Goal: Task Accomplishment & Management: Manage account settings

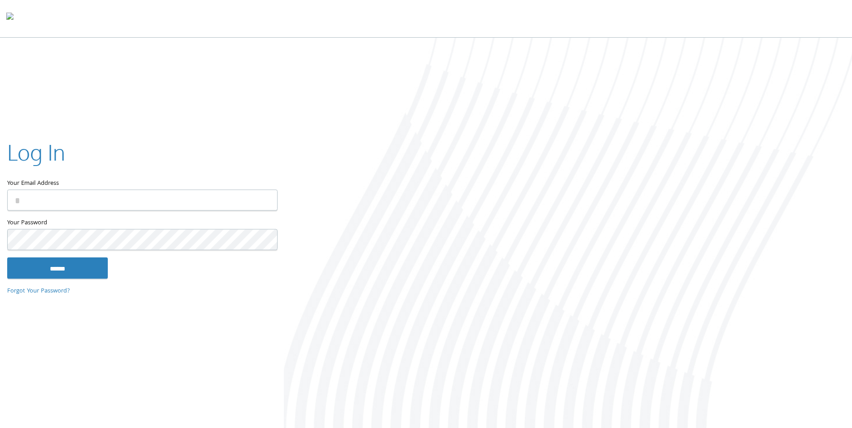
type input "**********"
click at [86, 262] on input "******" at bounding box center [57, 269] width 101 height 22
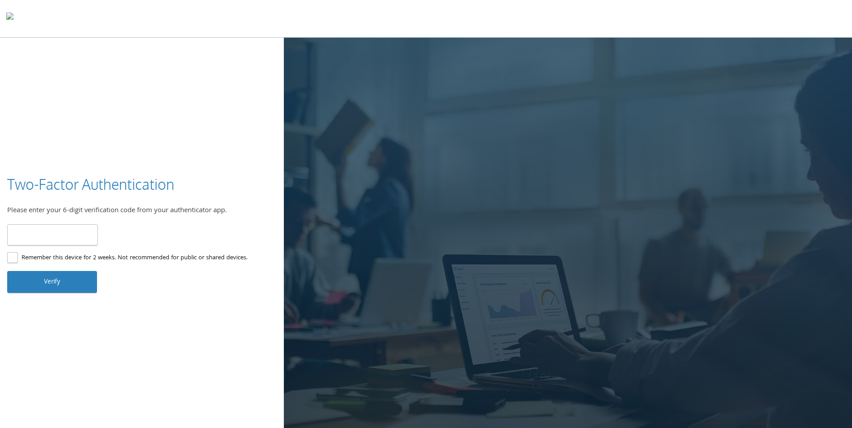
type input "******"
click at [64, 280] on button "Verify" at bounding box center [52, 282] width 90 height 22
